Goal: Find specific page/section: Find specific page/section

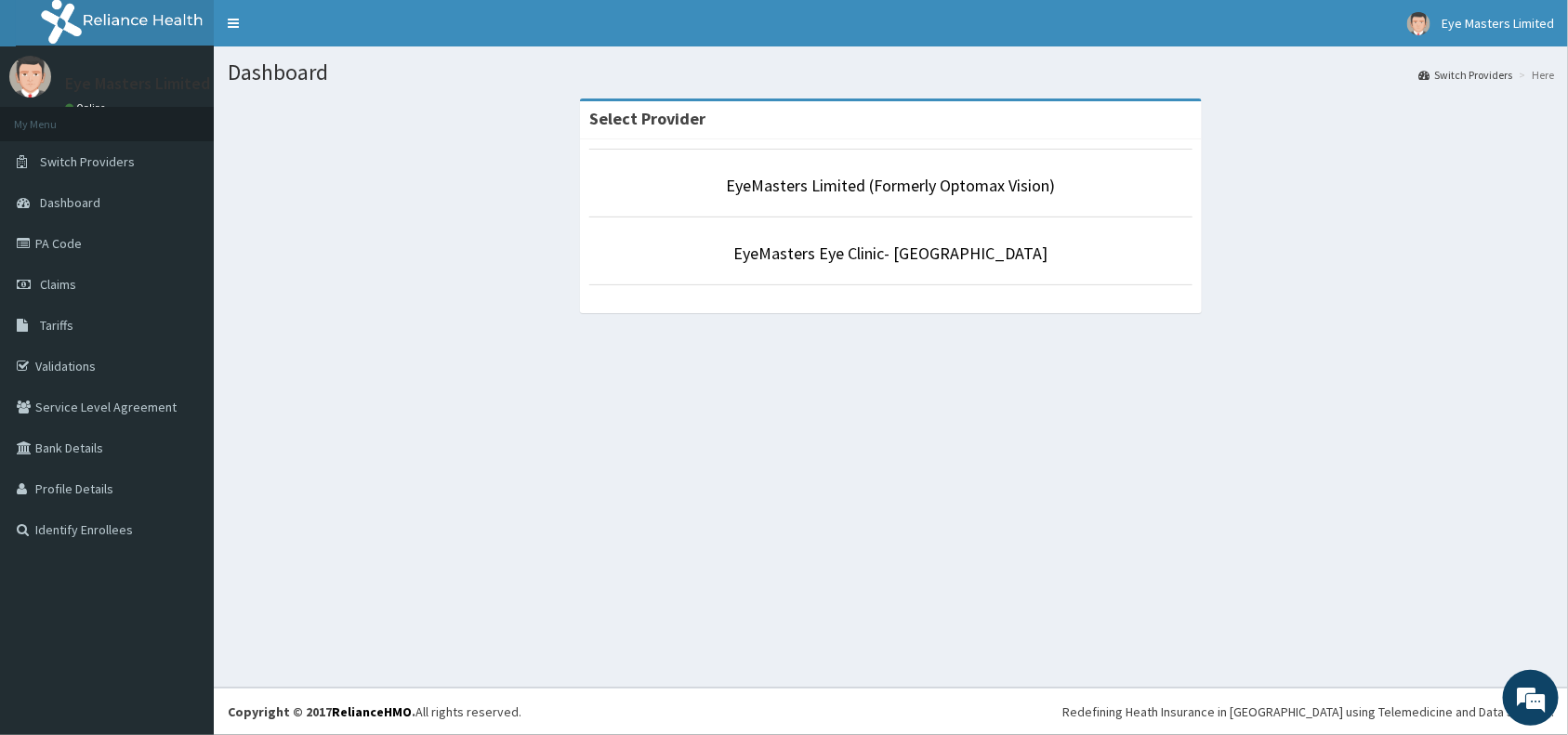
click at [917, 198] on li "EyeMasters Limited (Formerly Optomax Vision)" at bounding box center [890, 183] width 603 height 69
click at [925, 191] on link "EyeMasters Limited (Formerly Optomax Vision)" at bounding box center [891, 186] width 329 height 21
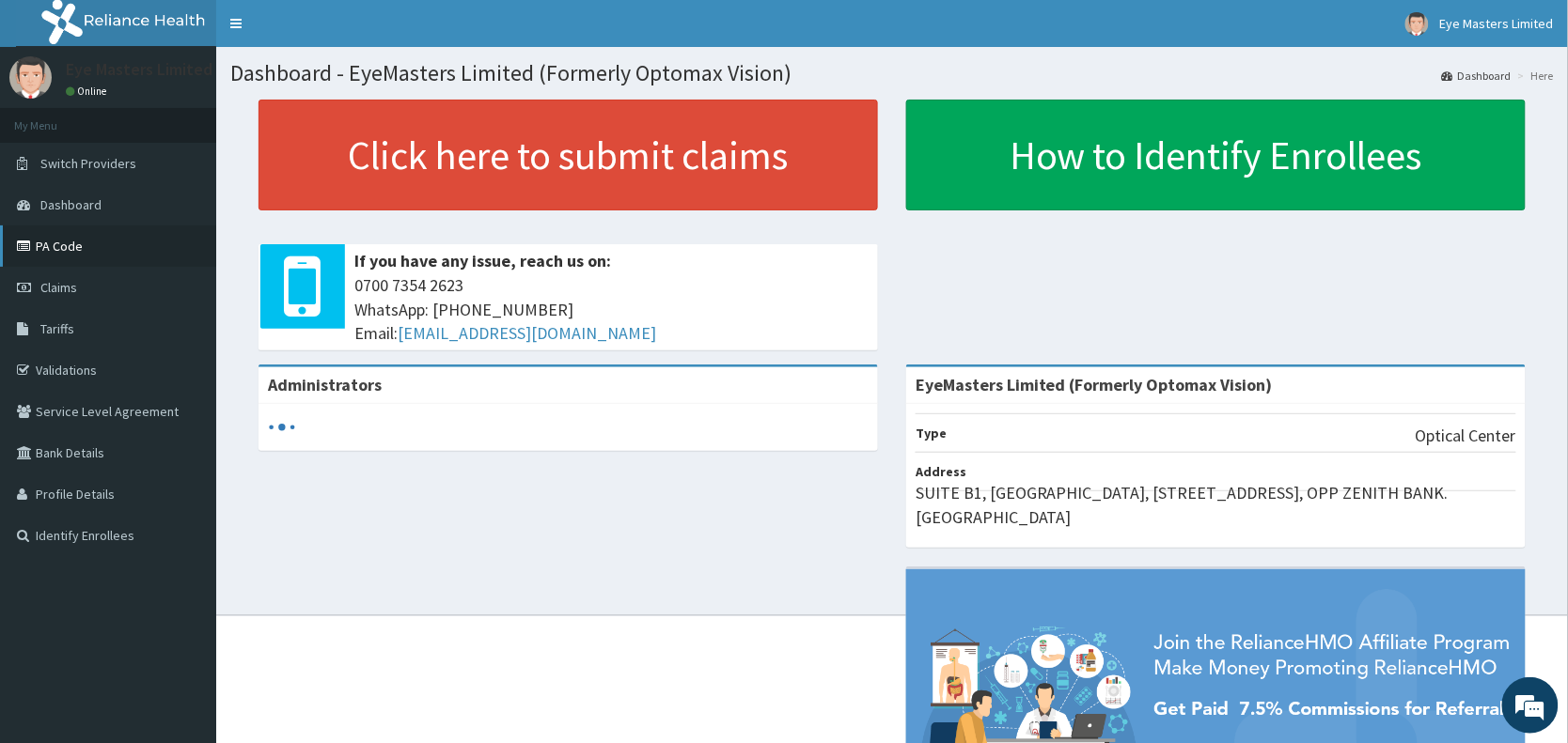
click at [139, 255] on link "PA Code" at bounding box center [108, 246] width 216 height 41
click at [81, 242] on link "PA Code" at bounding box center [108, 246] width 216 height 41
